Goal: Navigation & Orientation: Find specific page/section

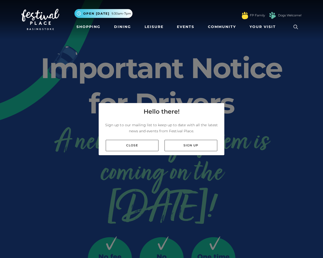
click at [320, 129] on div "Hello there! Sign up to our mailing list to keep up to date with all the latest…" at bounding box center [161, 129] width 323 height 258
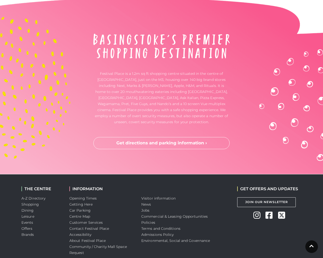
scroll to position [1291, 0]
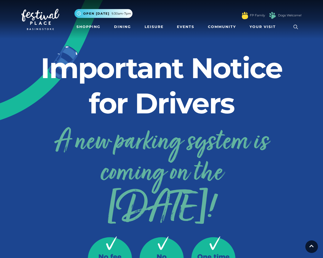
scroll to position [1291, 0]
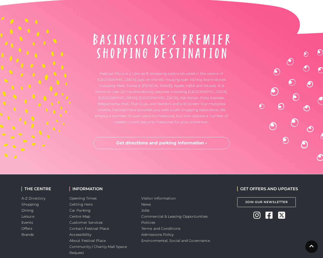
scroll to position [1291, 0]
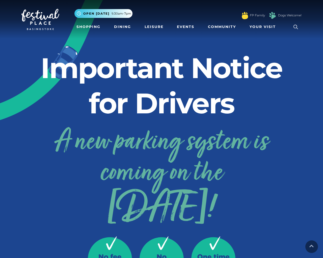
scroll to position [1291, 0]
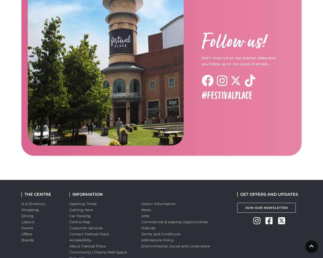
scroll to position [780, 0]
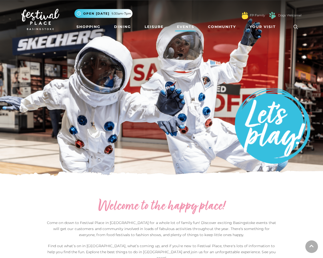
scroll to position [780, 0]
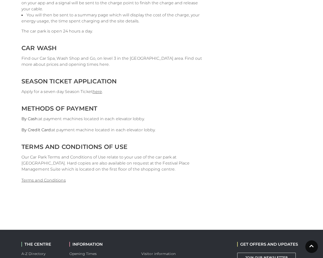
scroll to position [1094, 0]
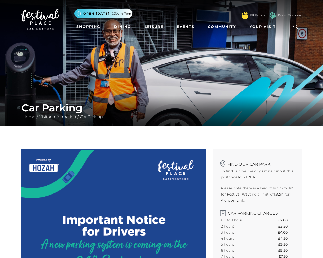
scroll to position [1094, 0]
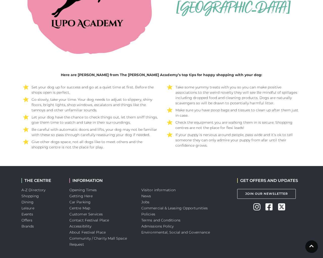
scroll to position [905, 0]
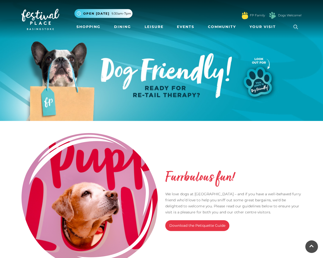
scroll to position [905, 0]
